Goal: Information Seeking & Learning: Learn about a topic

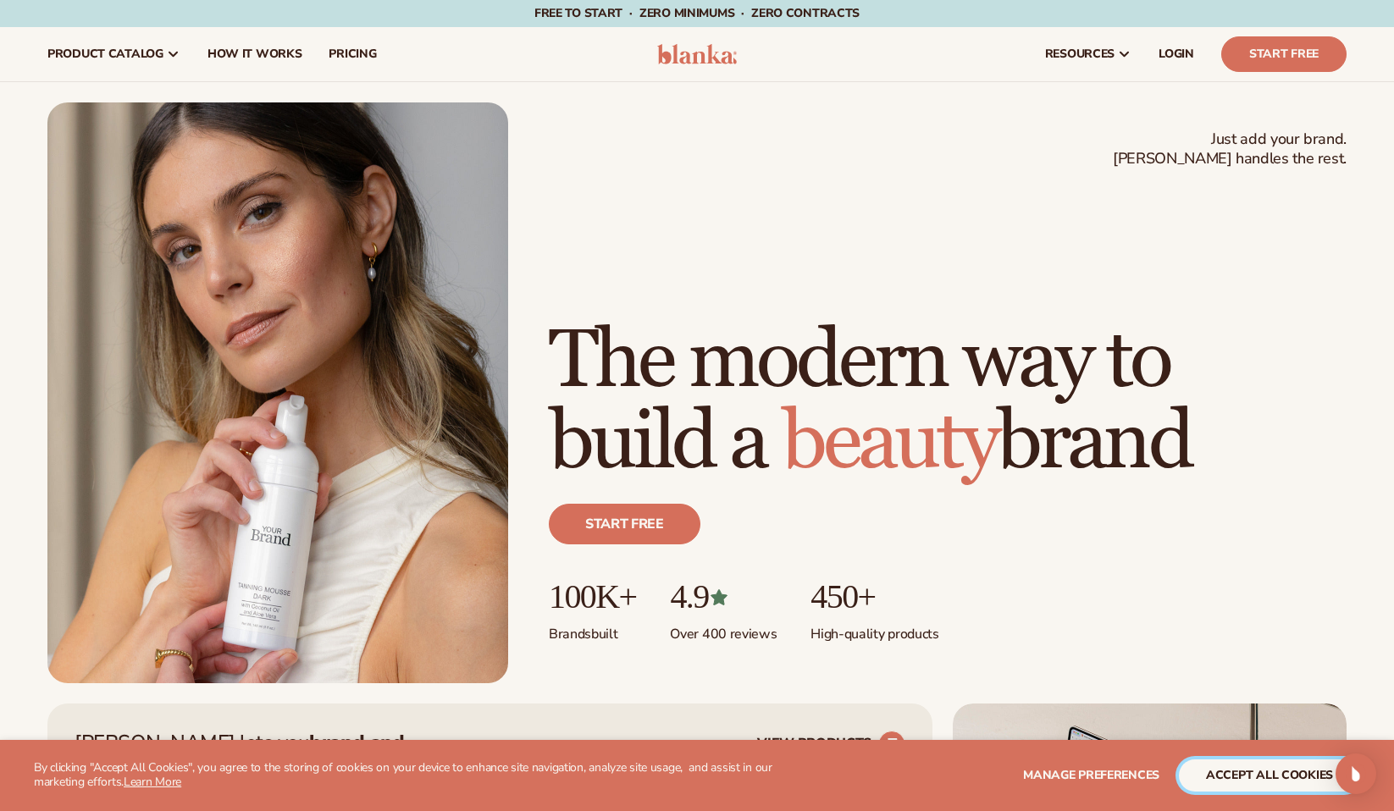
click at [1275, 770] on button "accept all cookies" at bounding box center [1269, 775] width 181 height 32
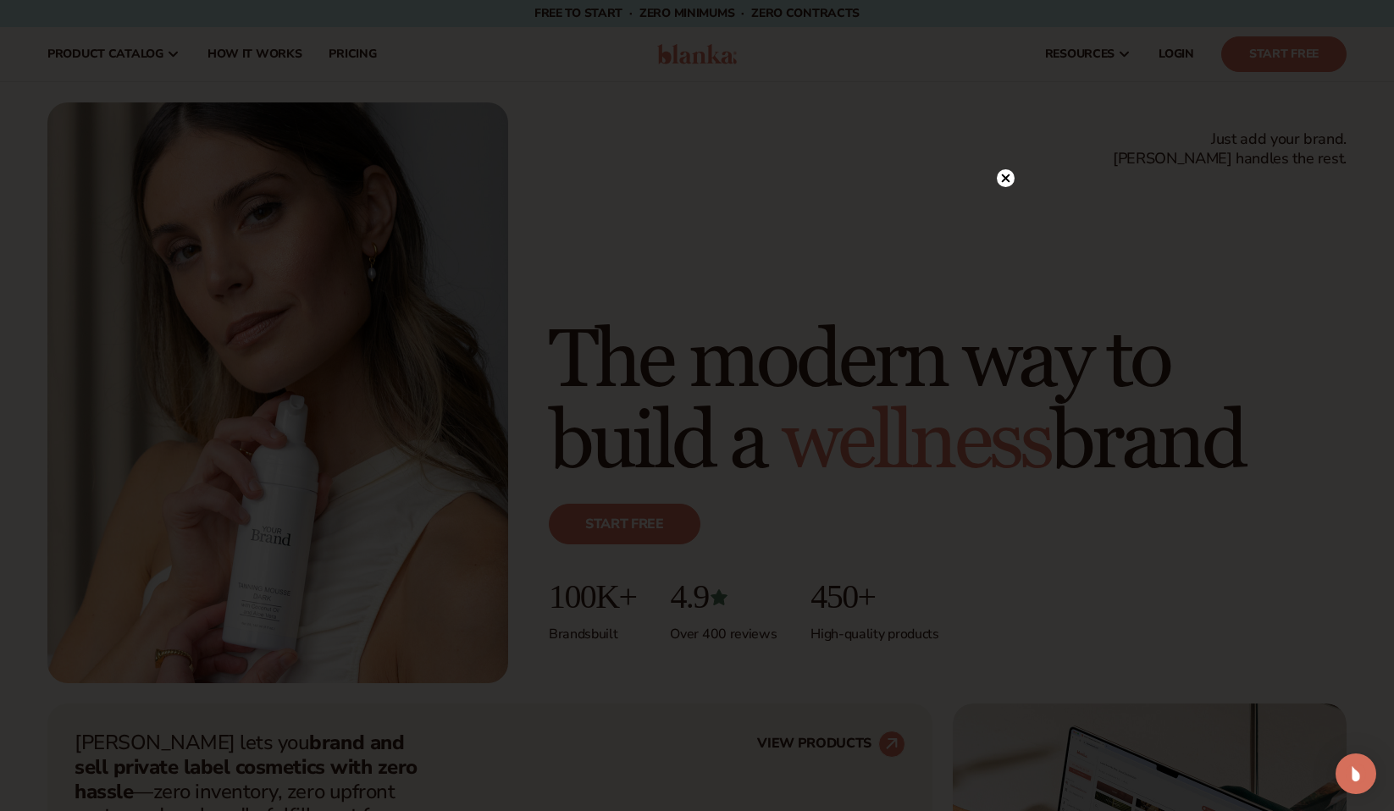
click at [695, 152] on div at bounding box center [697, 405] width 1394 height 811
click at [1010, 212] on circle at bounding box center [1006, 213] width 18 height 18
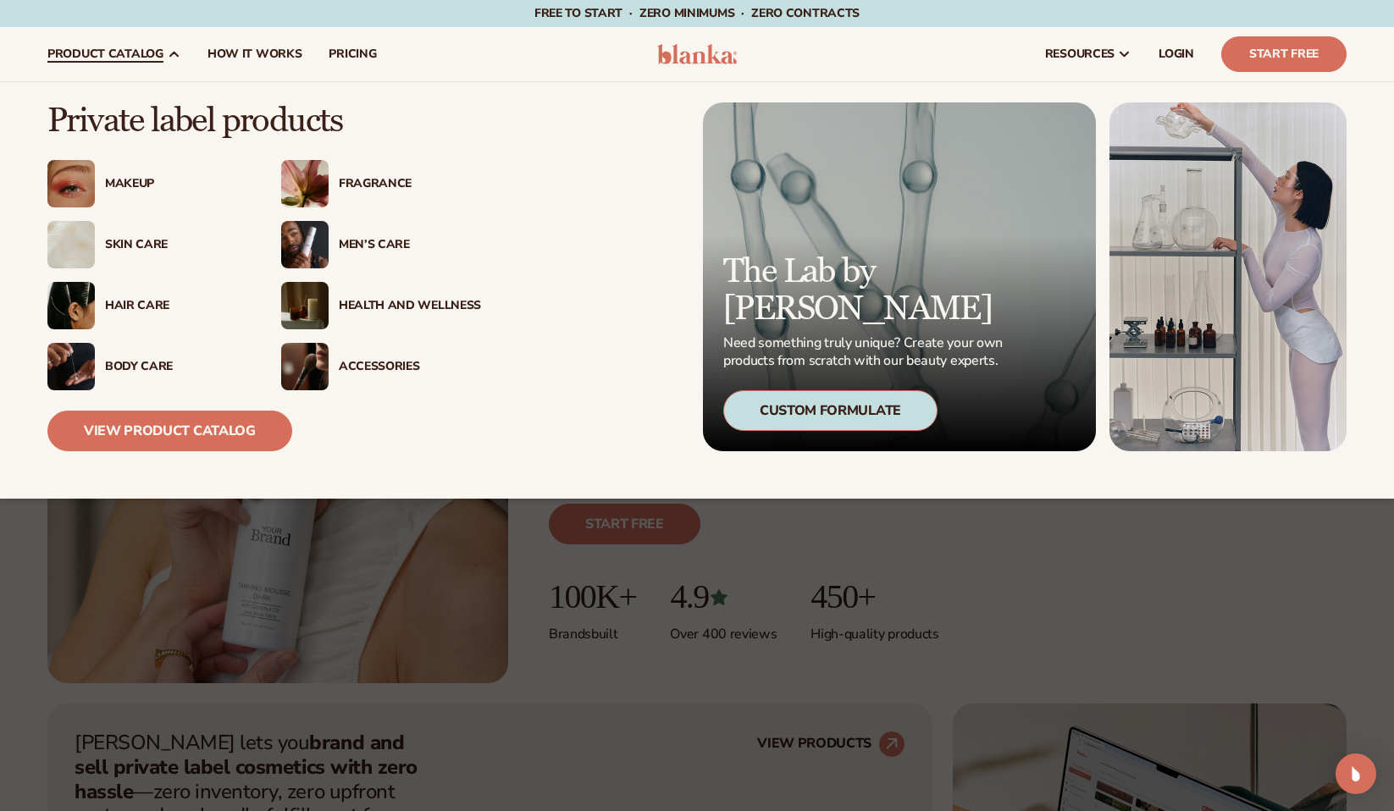
click at [351, 302] on div "Health And Wellness" at bounding box center [410, 306] width 142 height 14
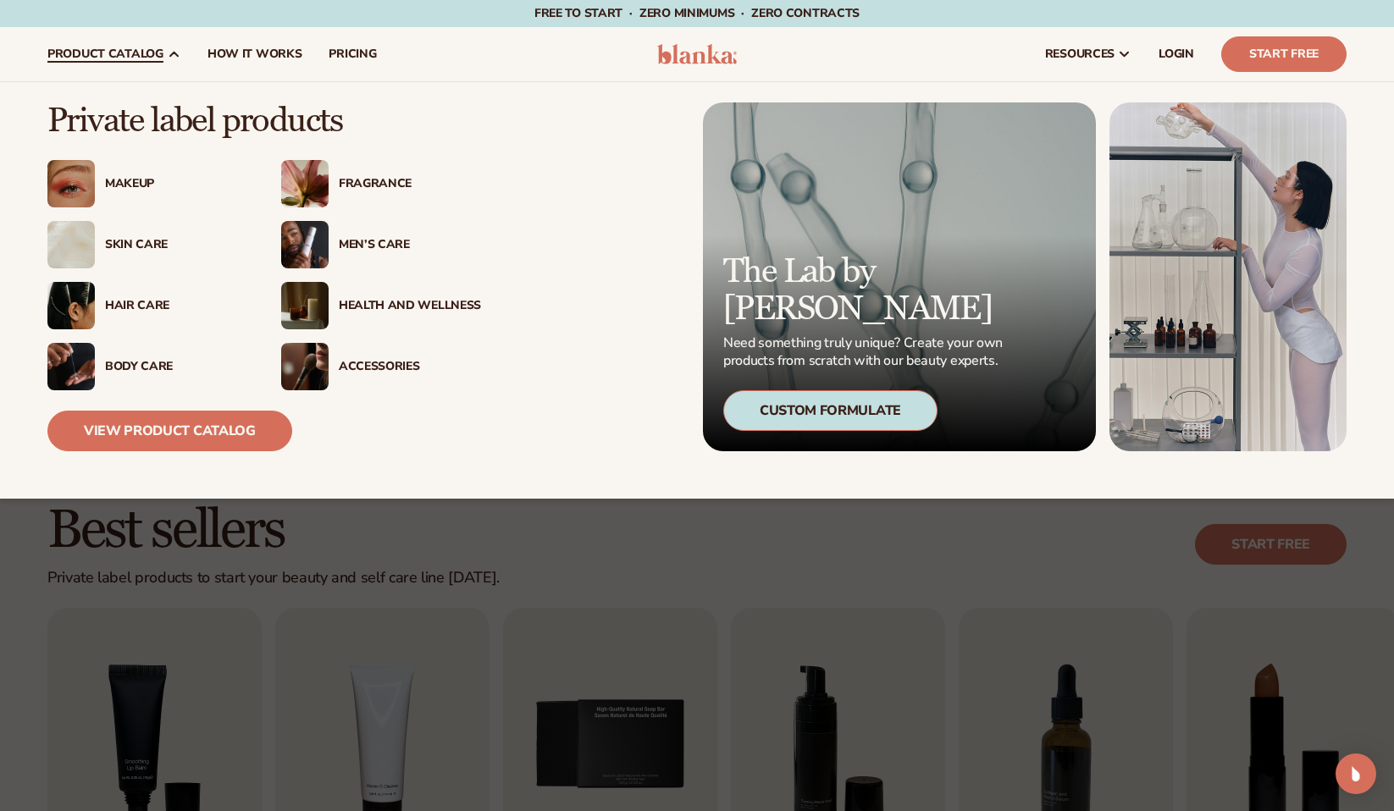
click at [118, 65] on link "product catalog" at bounding box center [114, 54] width 160 height 54
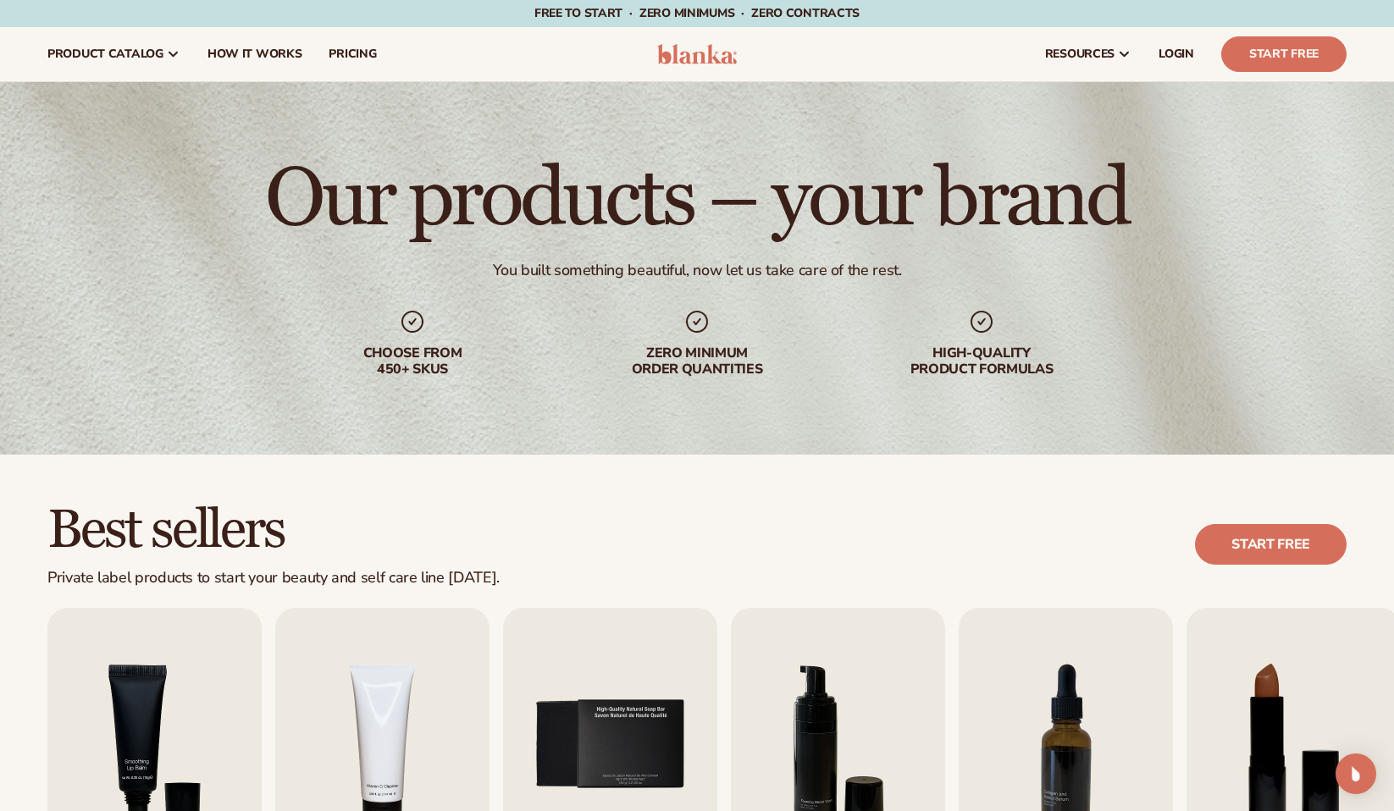
click at [684, 62] on img at bounding box center [697, 54] width 80 height 20
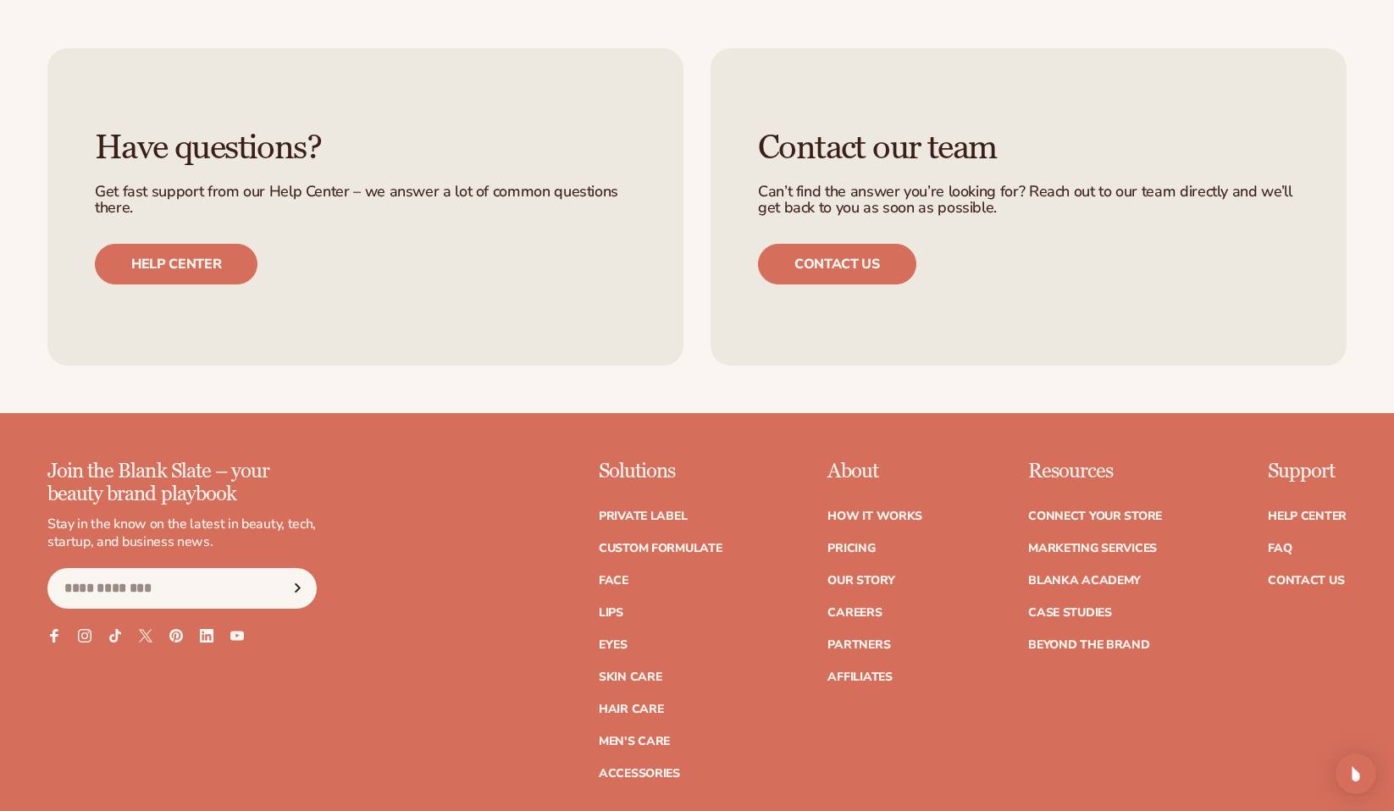
scroll to position [7082, 0]
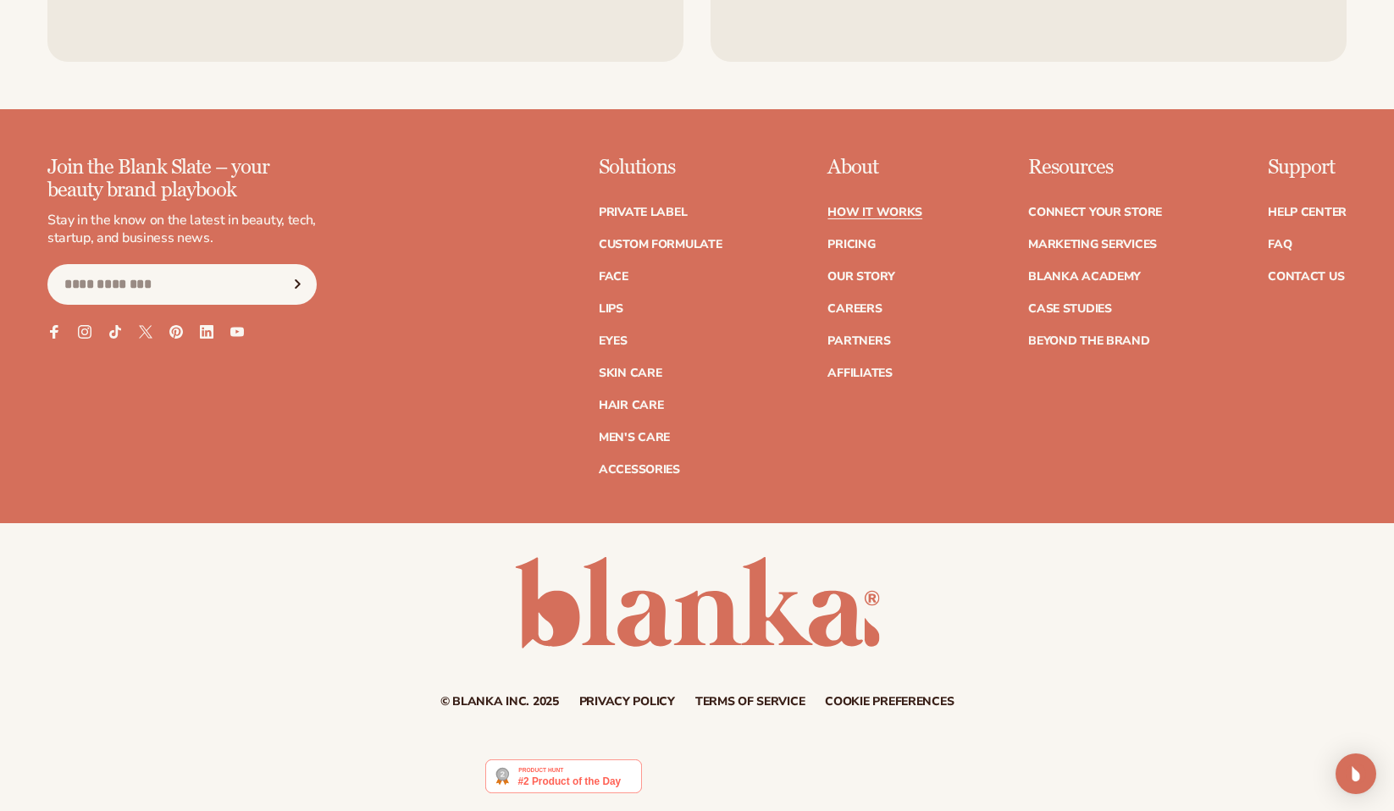
click at [863, 207] on link "How It Works" at bounding box center [874, 213] width 95 height 12
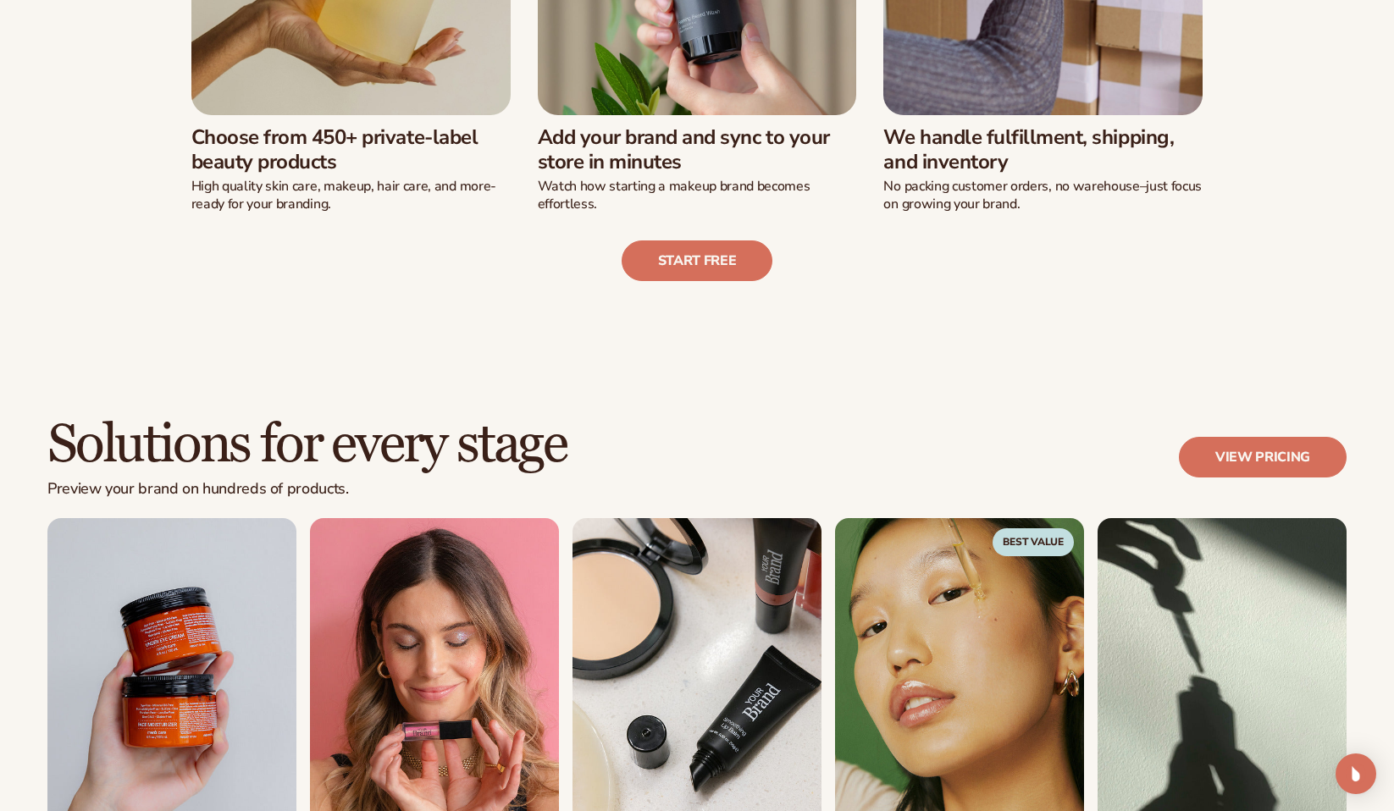
scroll to position [959, 0]
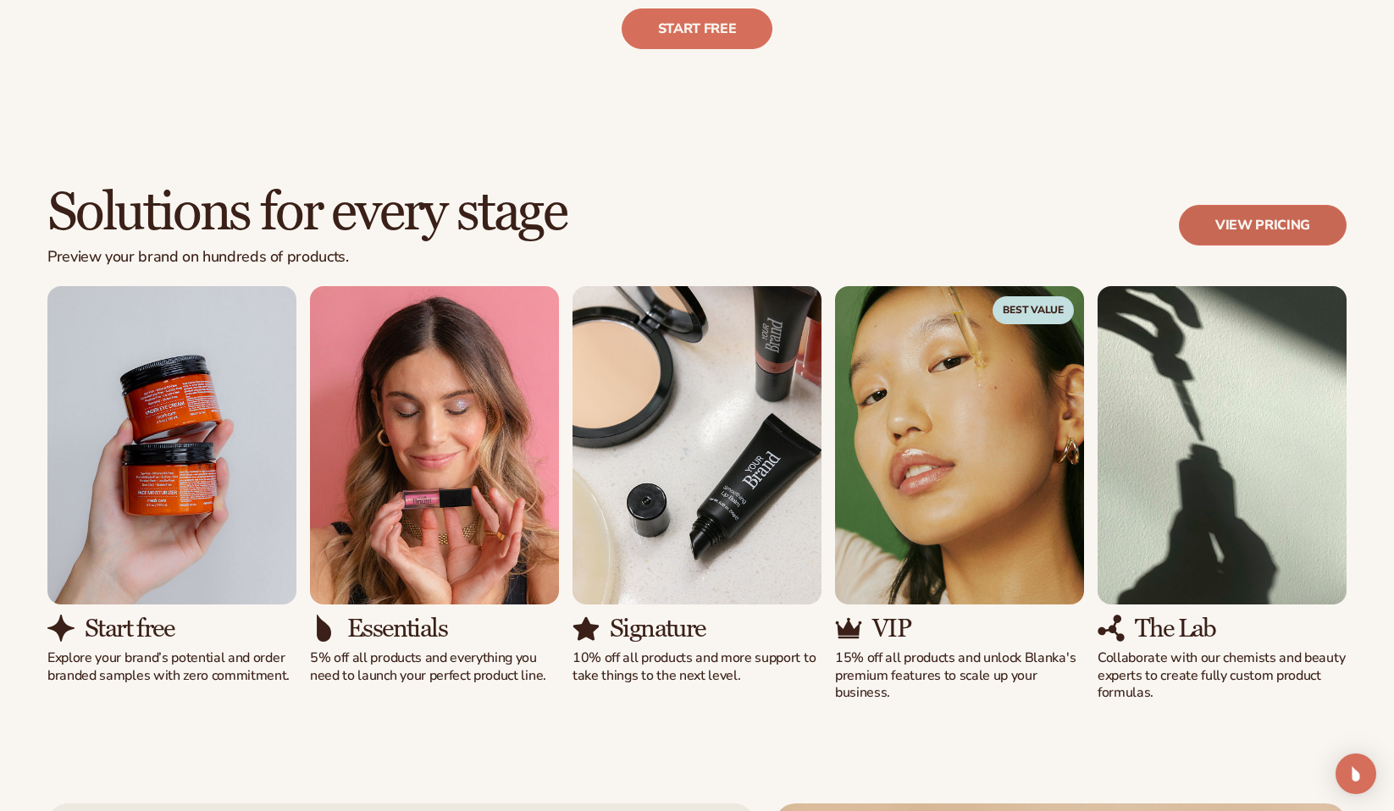
click at [1225, 223] on link "View pricing" at bounding box center [1263, 225] width 168 height 41
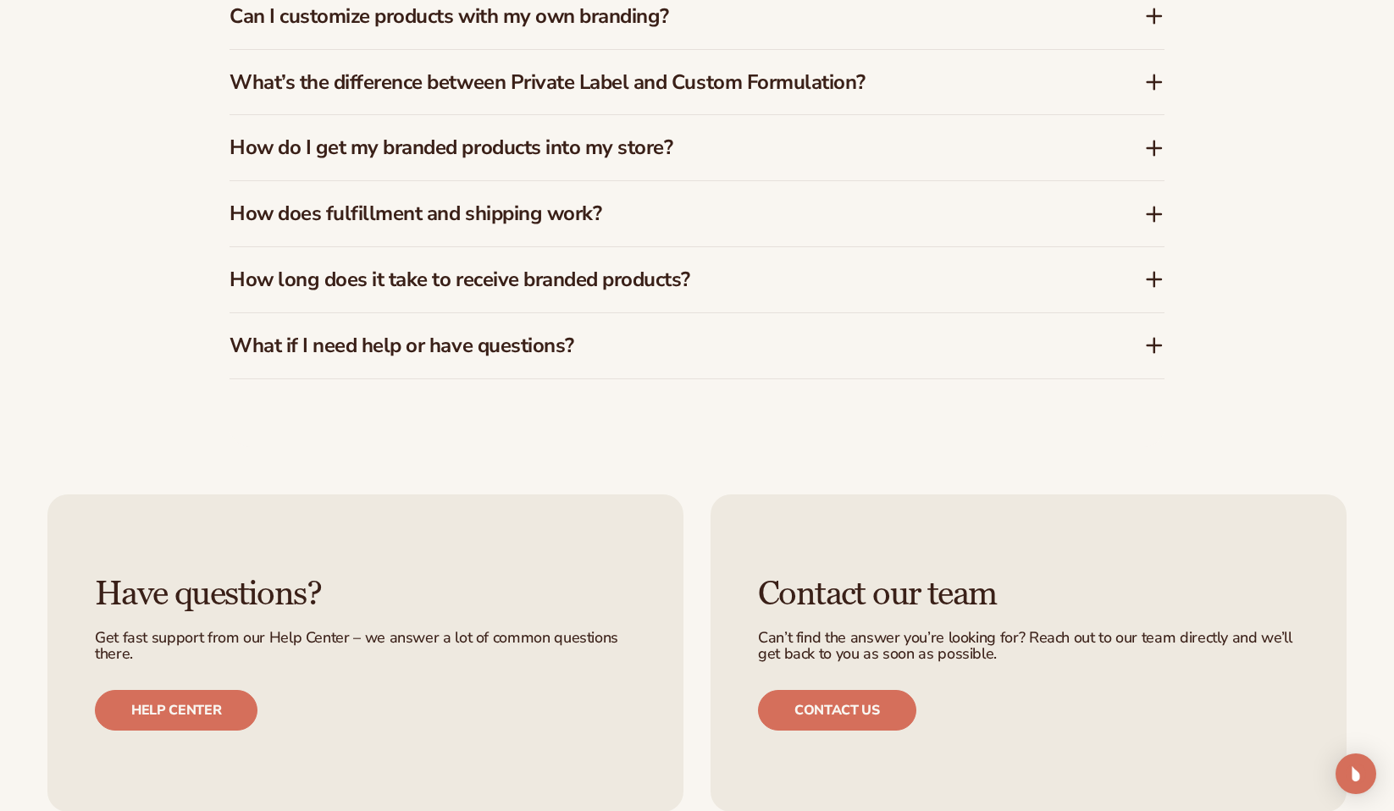
scroll to position [3582, 0]
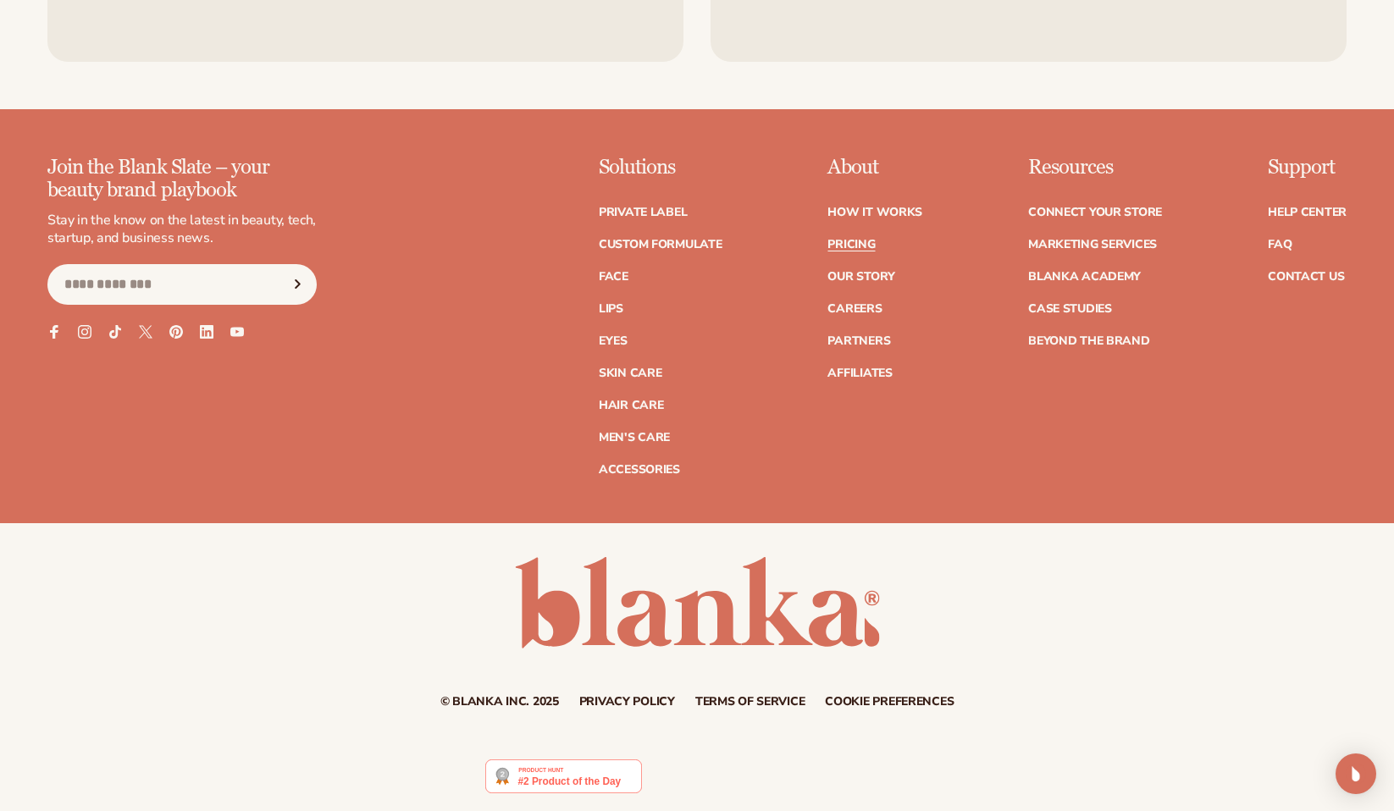
click at [642, 478] on div "Join the Blank Slate – your beauty brand playbook Stay in the know on the lates…" at bounding box center [697, 340] width 1394 height 366
click at [638, 475] on link "Accessories" at bounding box center [639, 470] width 81 height 12
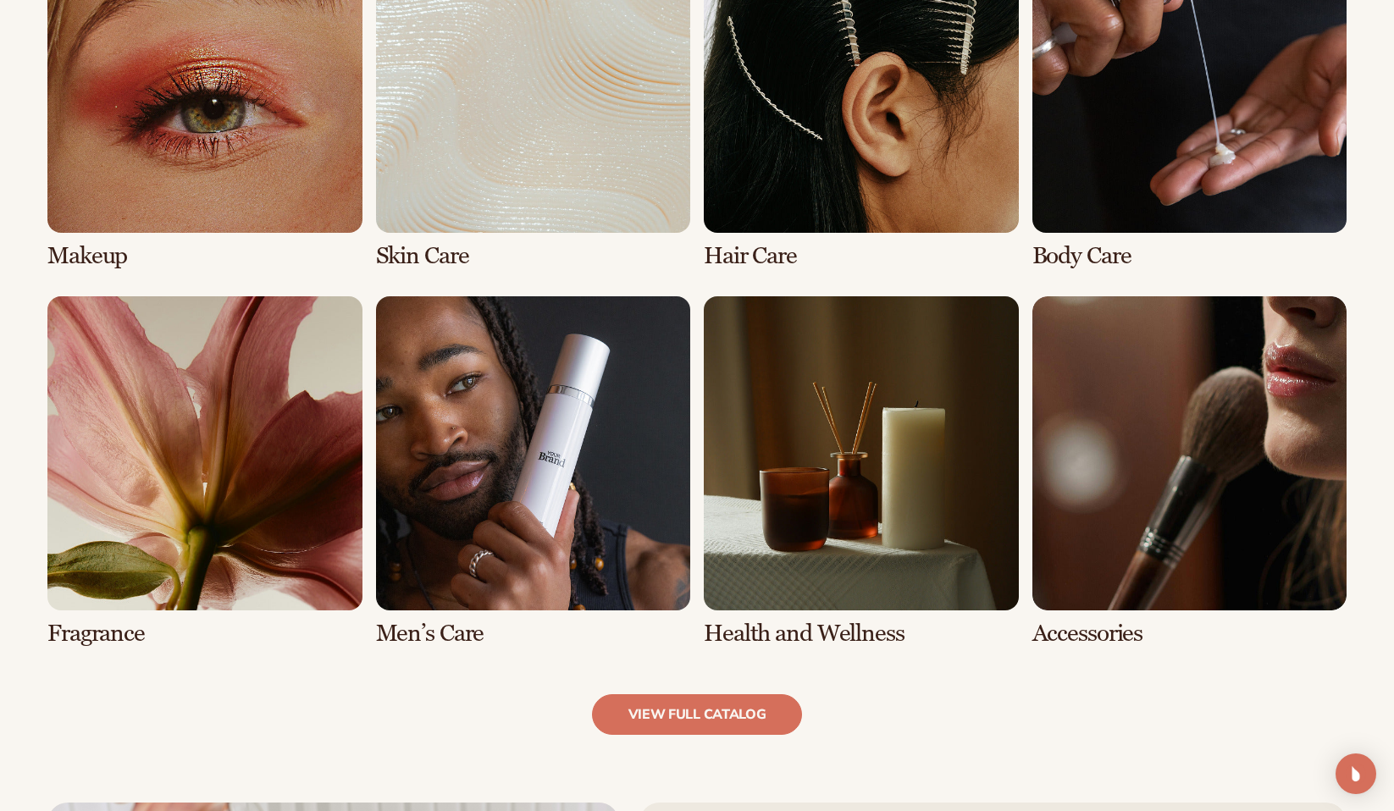
scroll to position [1368, 0]
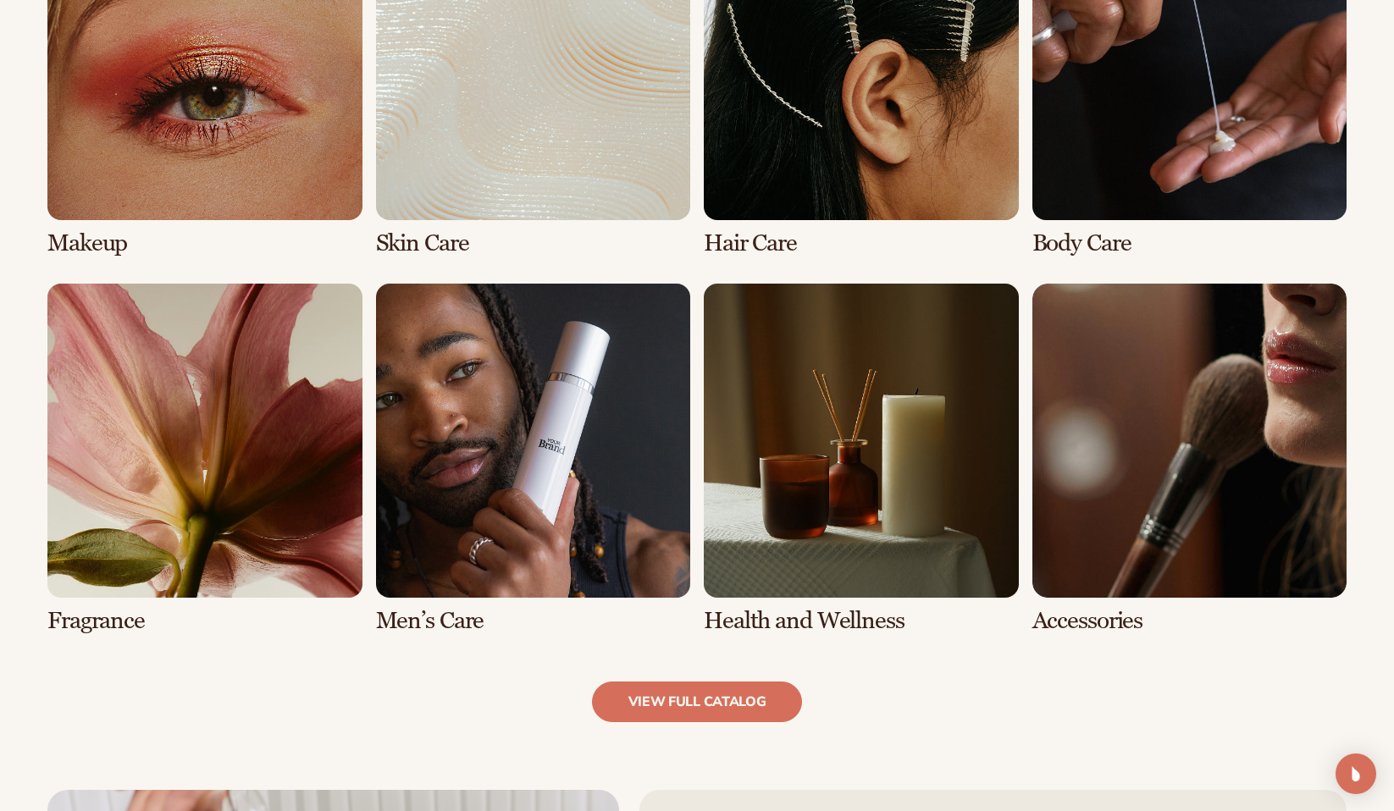
click at [812, 489] on link "7 / 8" at bounding box center [861, 459] width 315 height 351
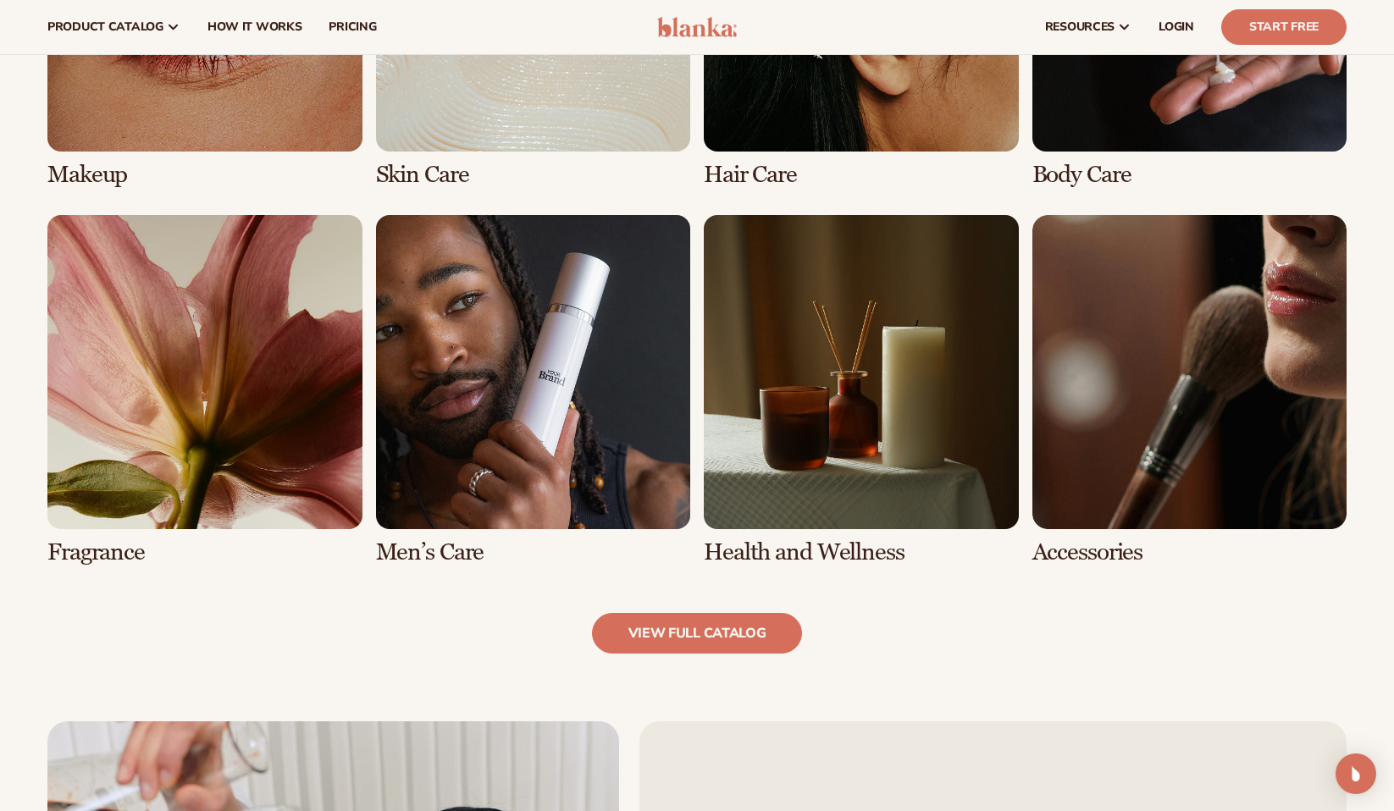
scroll to position [1426, 0]
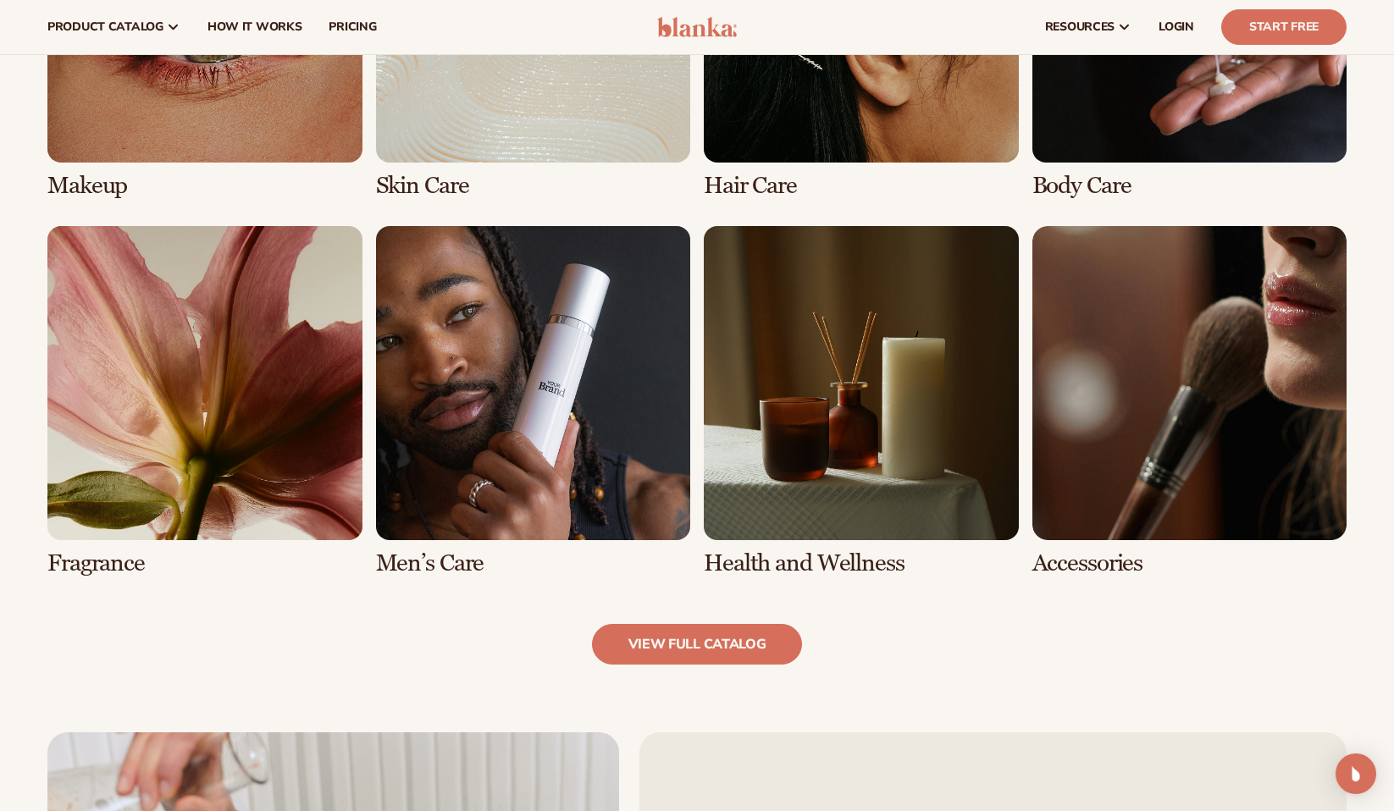
click at [833, 403] on link "7 / 8" at bounding box center [861, 401] width 315 height 351
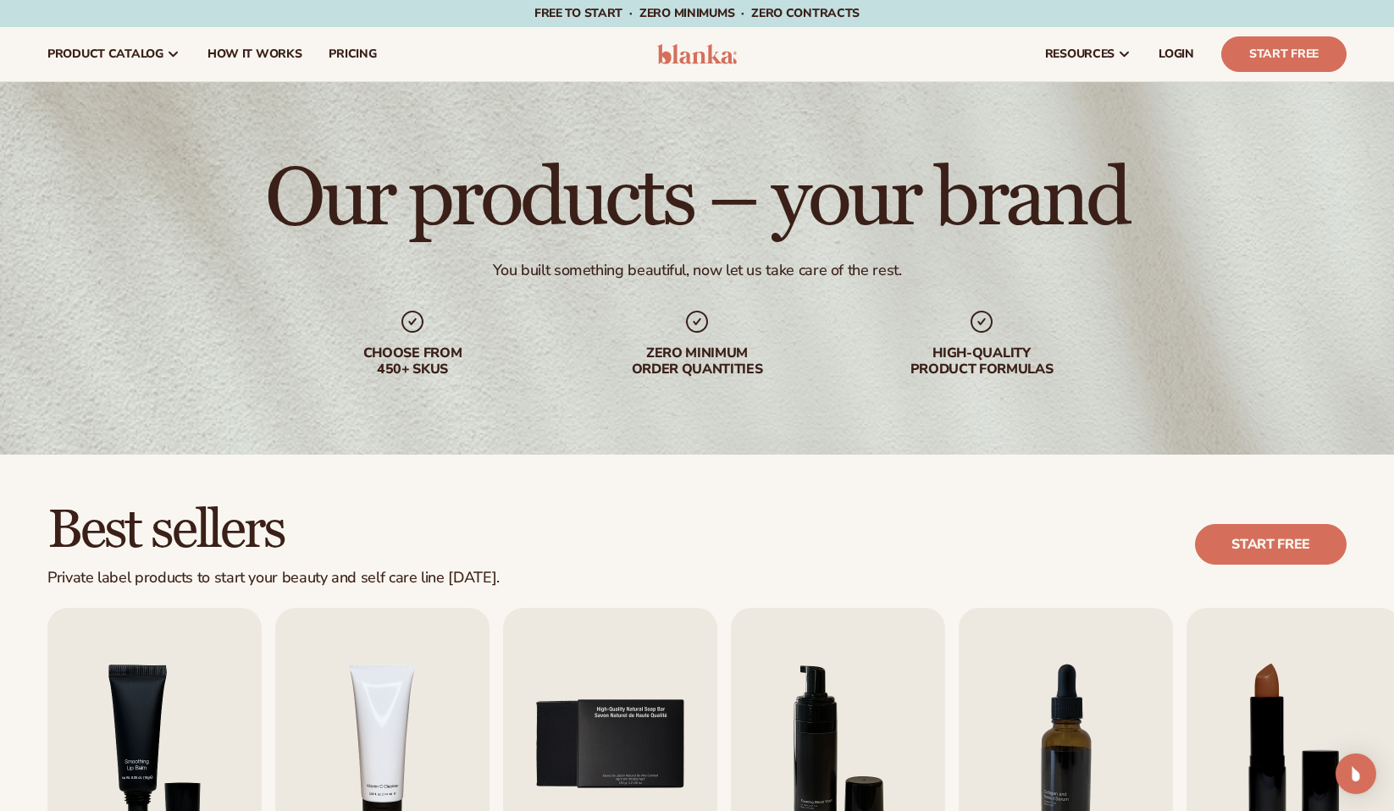
click at [714, 507] on div "Best sellers Private label products to start your beauty and self care line tod…" at bounding box center [696, 545] width 1299 height 86
click at [350, 56] on span "pricing" at bounding box center [351, 54] width 47 height 14
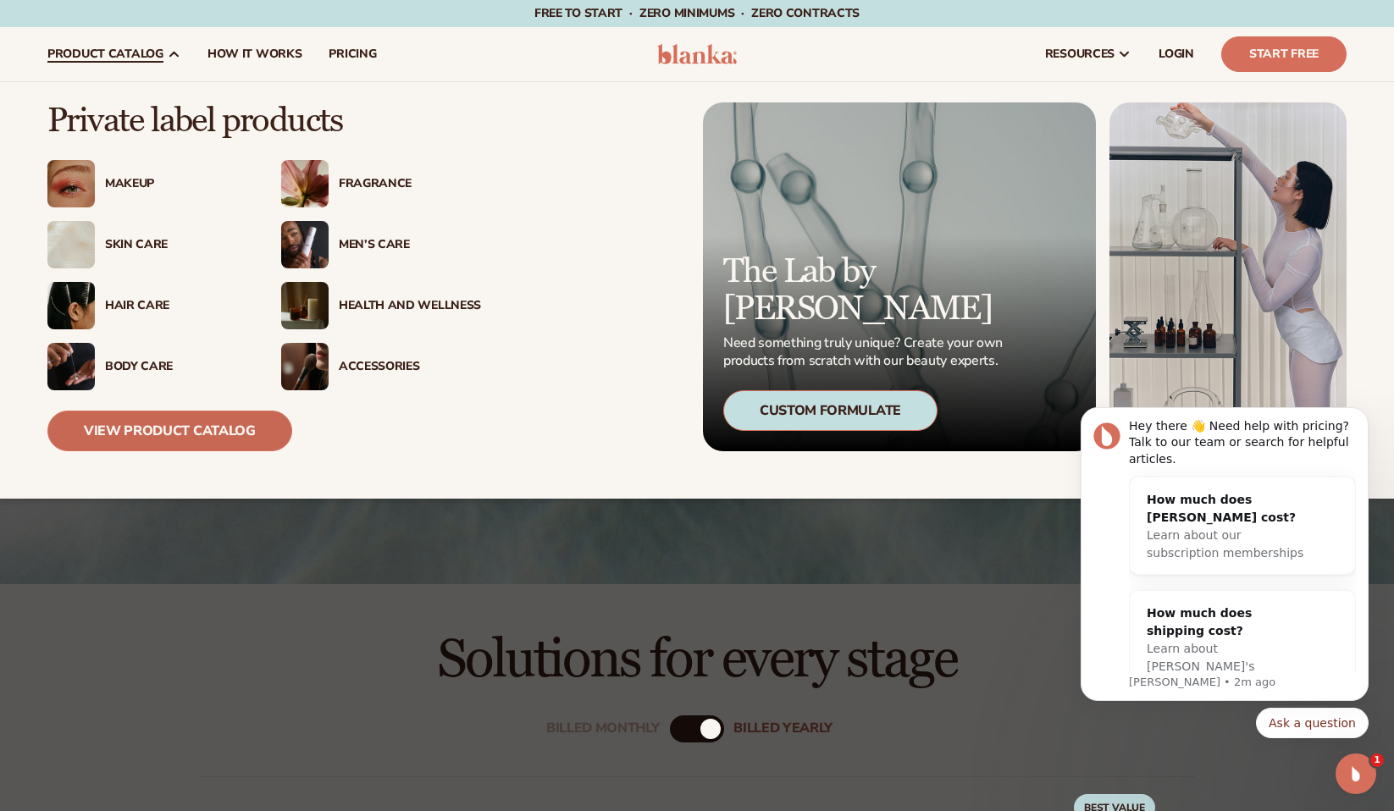
click at [207, 428] on link "View Product Catalog" at bounding box center [169, 431] width 245 height 41
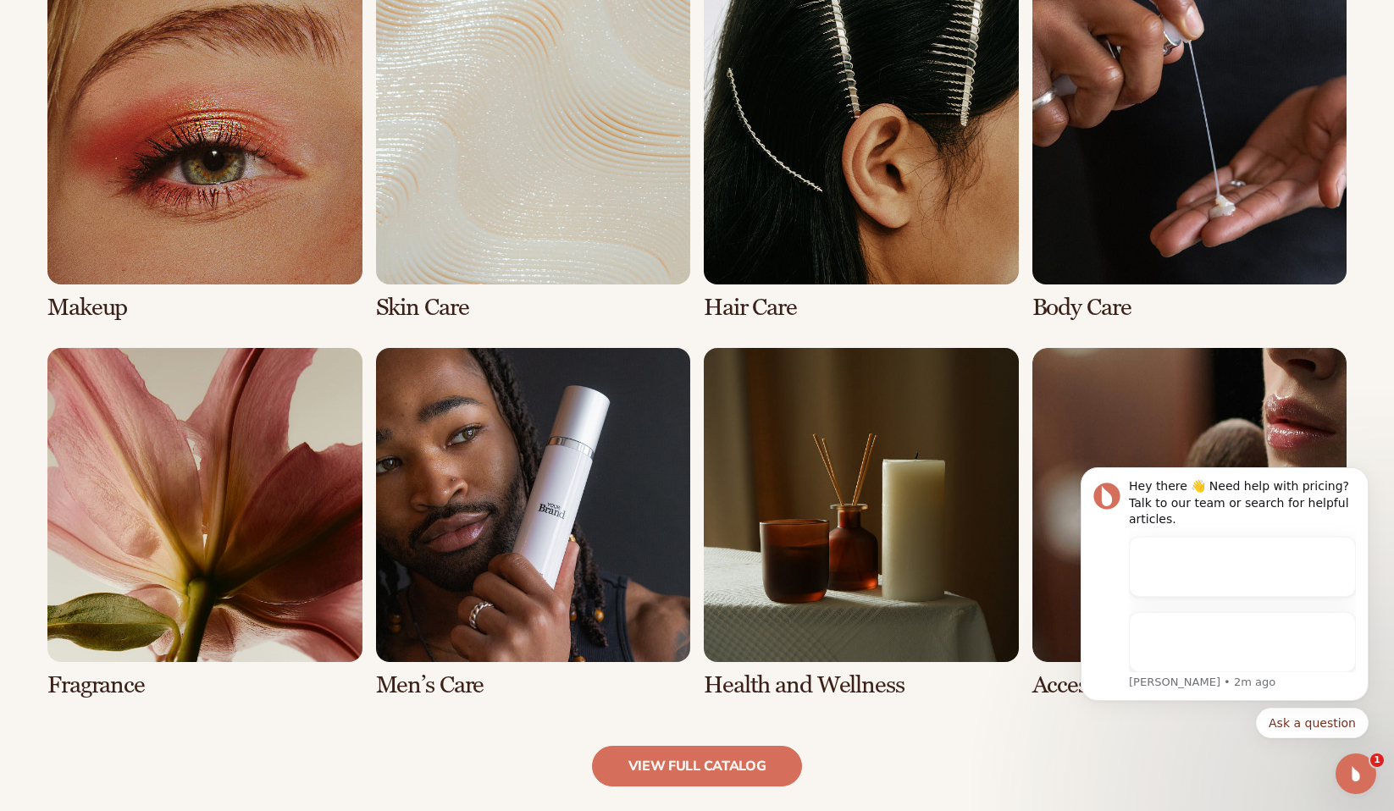
scroll to position [1332, 0]
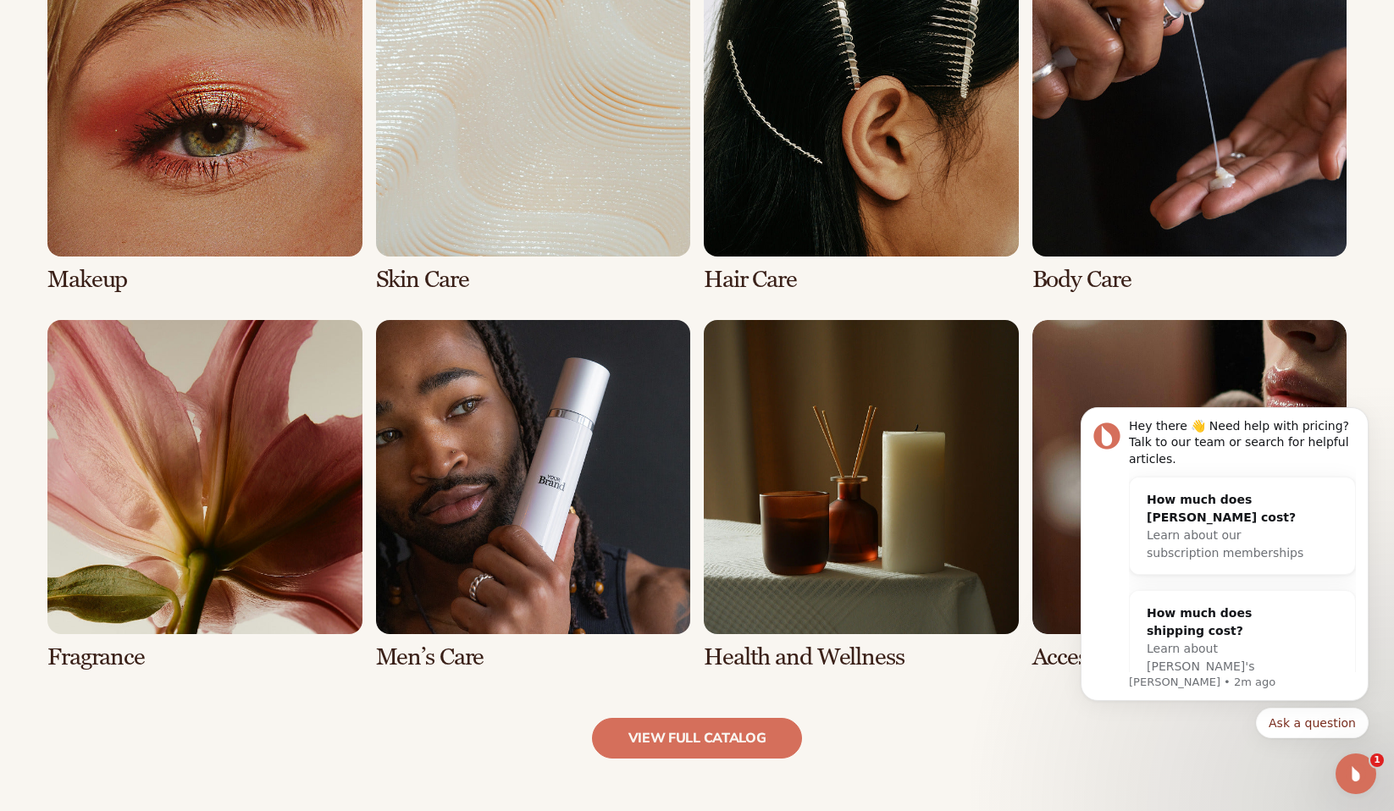
click at [1009, 733] on div "view full catalog" at bounding box center [696, 738] width 1299 height 41
click at [897, 567] on link "7 / 8" at bounding box center [861, 495] width 315 height 351
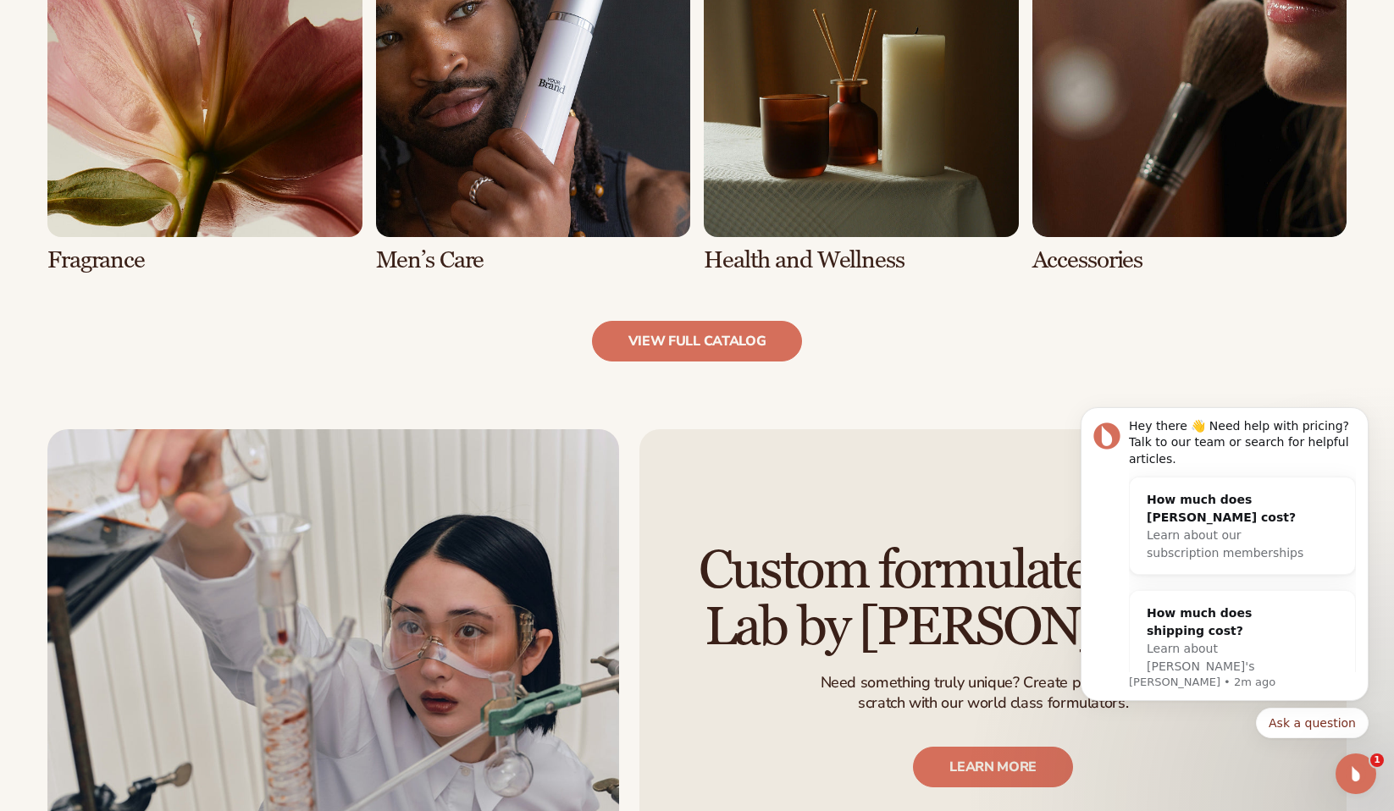
scroll to position [1742, 0]
